Goal: Book appointment/travel/reservation

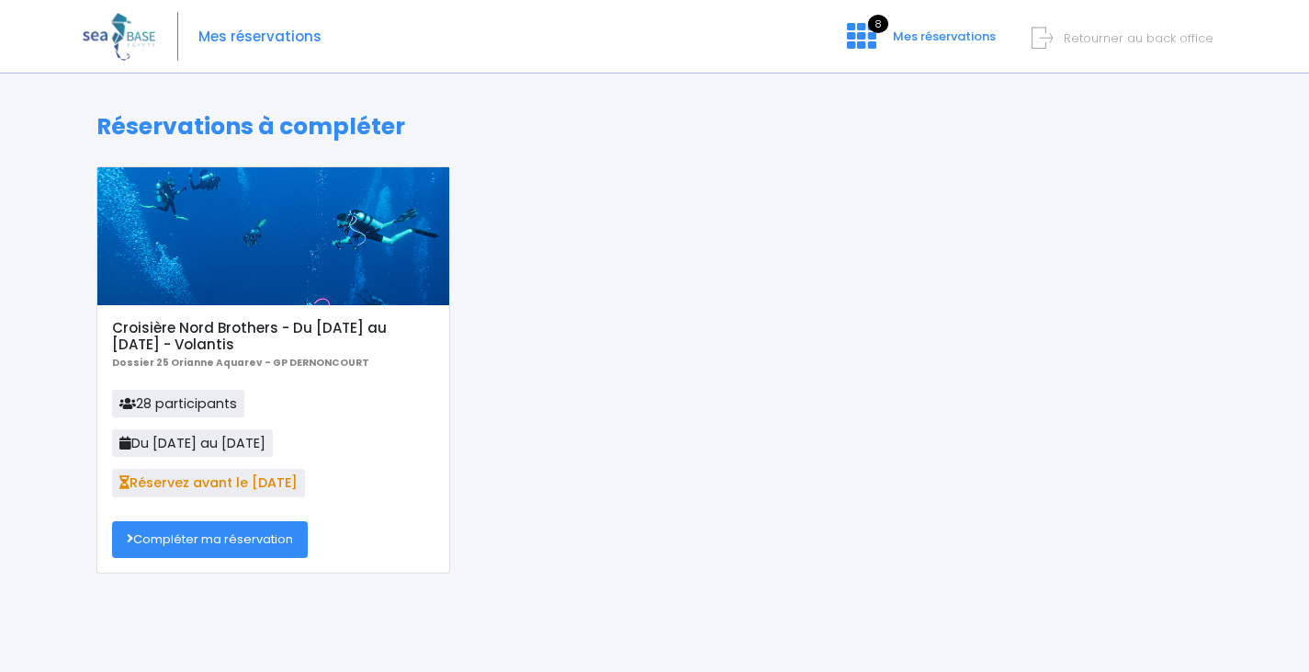
click at [288, 534] on link "Compléter ma réservation" at bounding box center [210, 539] width 196 height 37
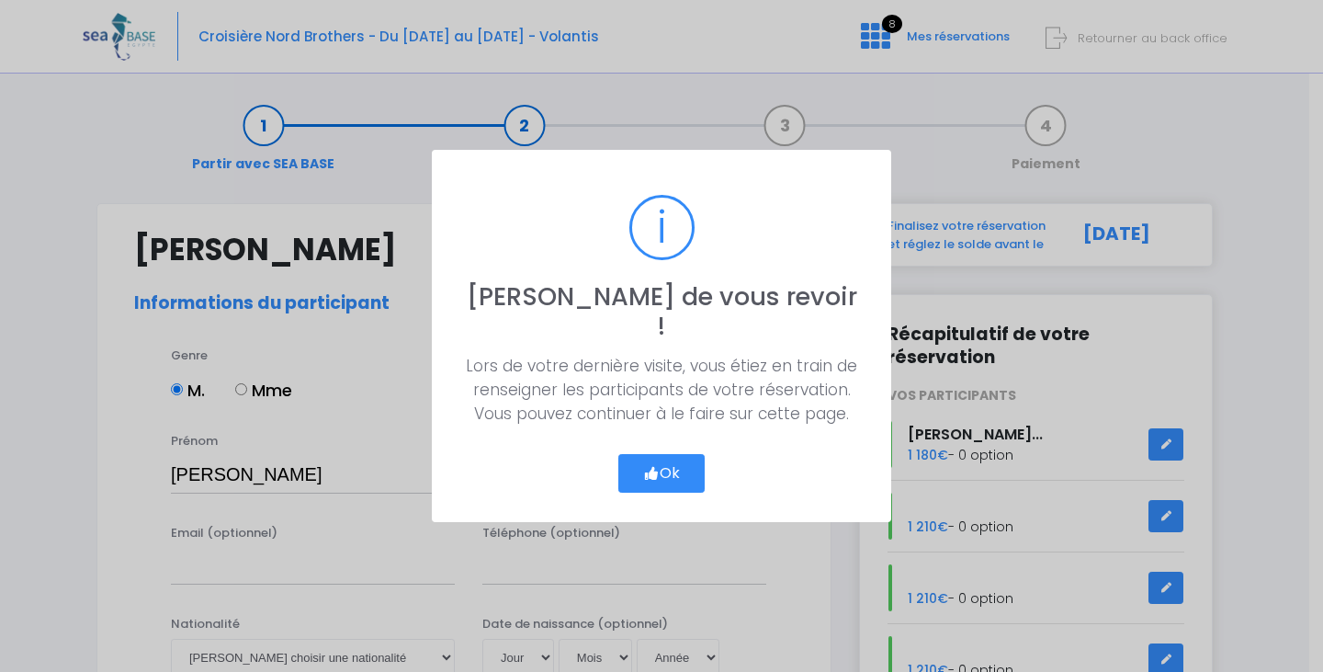
select select "MF1"
click at [674, 480] on div "? ! i Ravi de vous revoir ! × Lors de votre dernière visite, vous étiez en trai…" at bounding box center [661, 336] width 459 height 372
click at [685, 456] on button "Ok" at bounding box center [661, 473] width 86 height 39
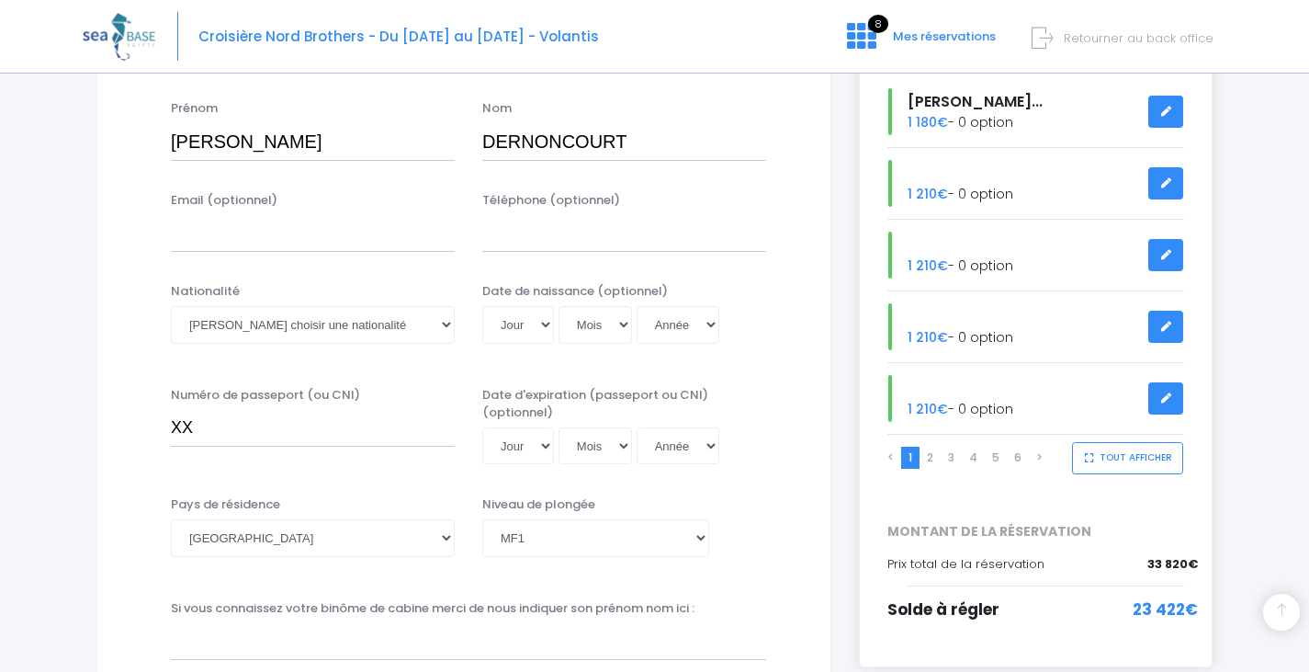
scroll to position [367, 0]
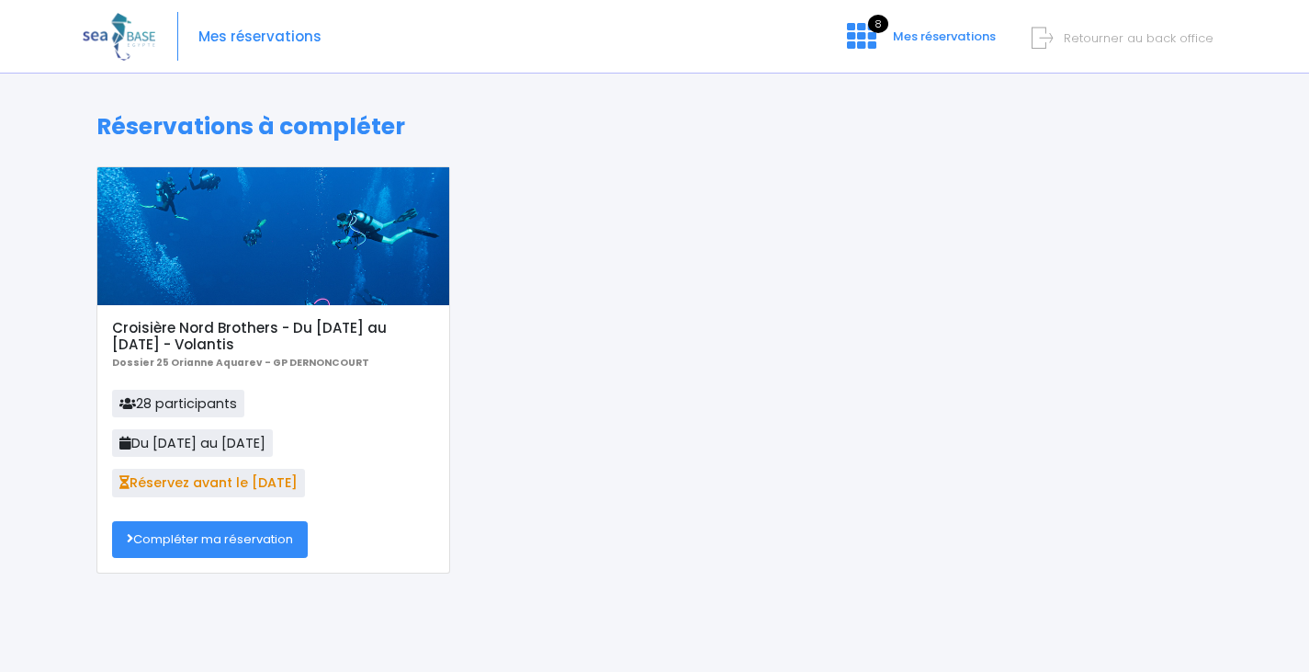
click at [1116, 42] on span "Retourner au back office" at bounding box center [1139, 37] width 150 height 17
